Goal: Register for event/course

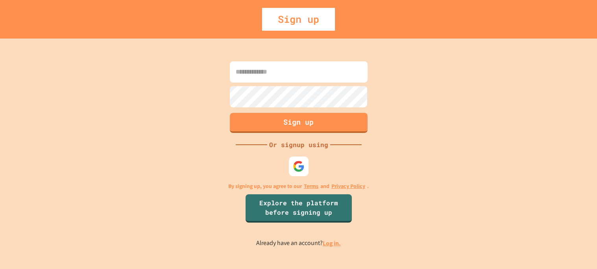
click at [257, 74] on input at bounding box center [299, 71] width 138 height 21
click at [298, 76] on input at bounding box center [299, 71] width 138 height 21
click at [263, 72] on input at bounding box center [299, 71] width 138 height 21
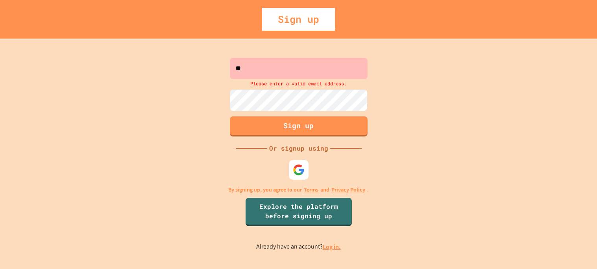
type input "*"
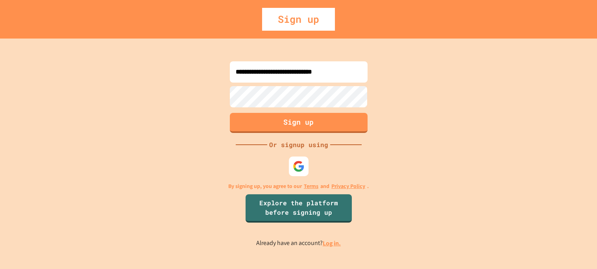
type input "**********"
click at [322, 118] on button "Sign up" at bounding box center [298, 122] width 141 height 20
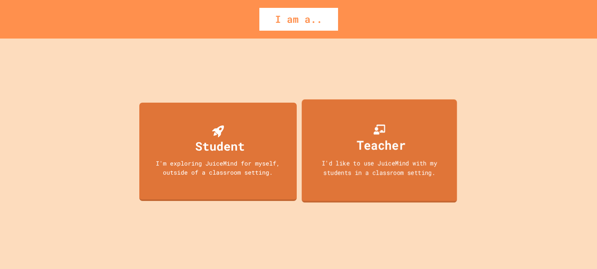
click at [168, 160] on div "I'm exploring JuiceMind for myself, outside of a classroom setting." at bounding box center [218, 168] width 142 height 18
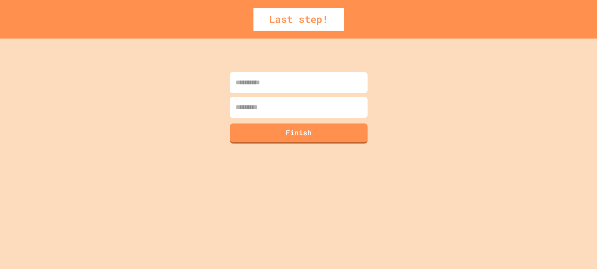
click at [302, 74] on input at bounding box center [299, 82] width 138 height 21
type input "*******"
click at [274, 103] on input at bounding box center [299, 107] width 138 height 21
type input "********"
click at [262, 133] on button "Finish" at bounding box center [299, 134] width 138 height 20
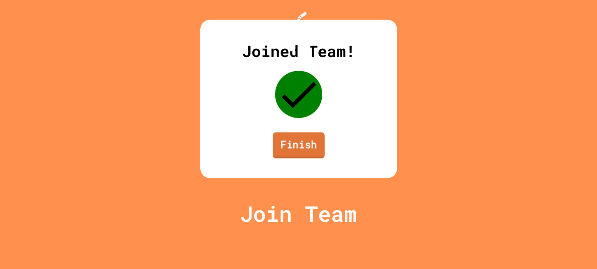
click at [306, 158] on link "Finish" at bounding box center [299, 145] width 52 height 26
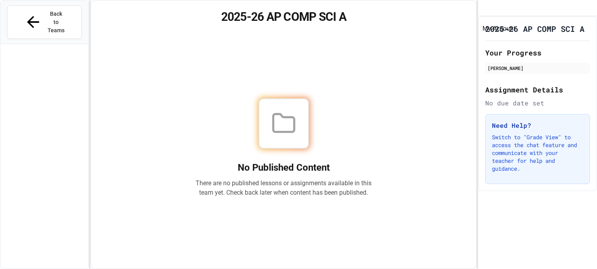
click at [485, 8] on icon "My Account" at bounding box center [485, 8] width 0 height 0
click at [499, 269] on div at bounding box center [298, 269] width 597 height 0
click at [521, 154] on p "Switch to "Grade View" to access the chat feature and communicate with your tea…" at bounding box center [537, 153] width 91 height 39
click at [275, 132] on div at bounding box center [284, 123] width 50 height 50
click at [47, 16] on span "Back to Teams" at bounding box center [56, 22] width 19 height 25
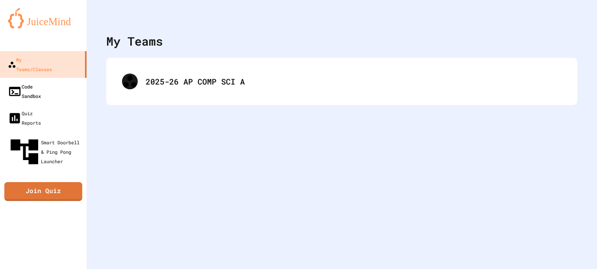
click at [31, 82] on div "Code Sandbox" at bounding box center [24, 91] width 33 height 19
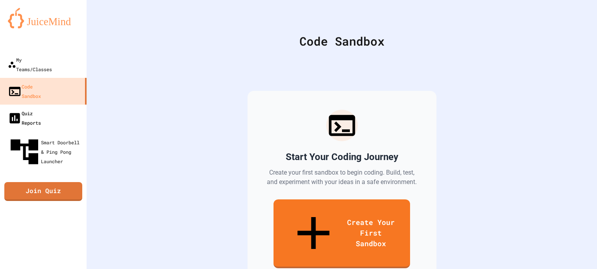
click at [25, 109] on div "Quiz Reports" at bounding box center [24, 118] width 33 height 19
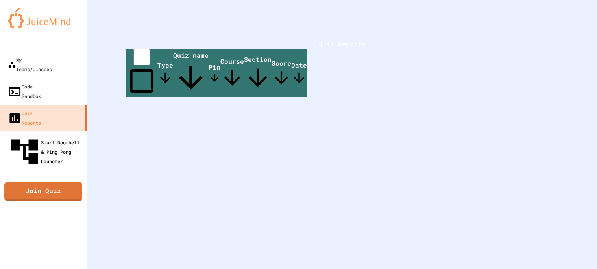
click at [22, 135] on div "Smart Doorbell & Ping Pong Launcher" at bounding box center [46, 151] width 76 height 33
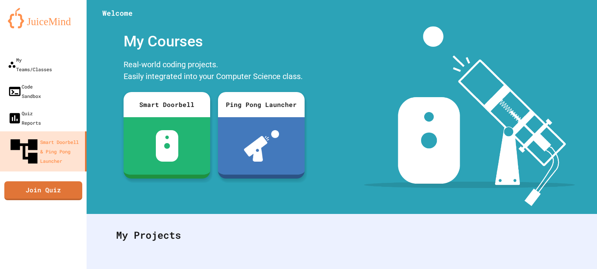
click at [162, 150] on img at bounding box center [167, 146] width 22 height 32
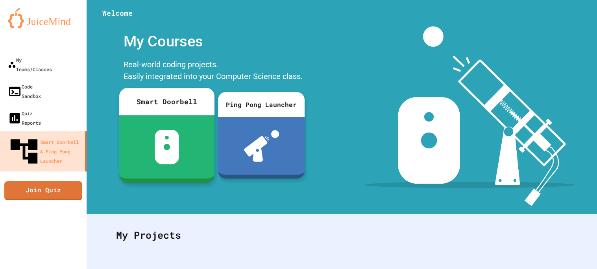
click at [196, 132] on div at bounding box center [166, 146] width 95 height 63
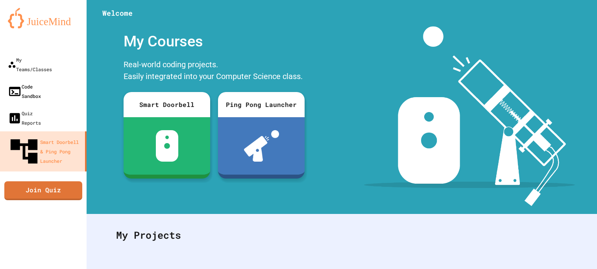
click at [27, 78] on link "Code Sandbox" at bounding box center [43, 91] width 87 height 27
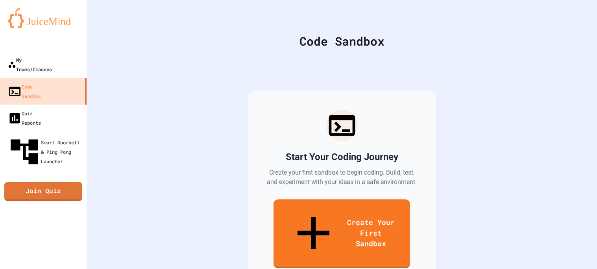
click at [21, 54] on link "My Teams/Classes" at bounding box center [43, 64] width 87 height 27
